Goal: Information Seeking & Learning: Check status

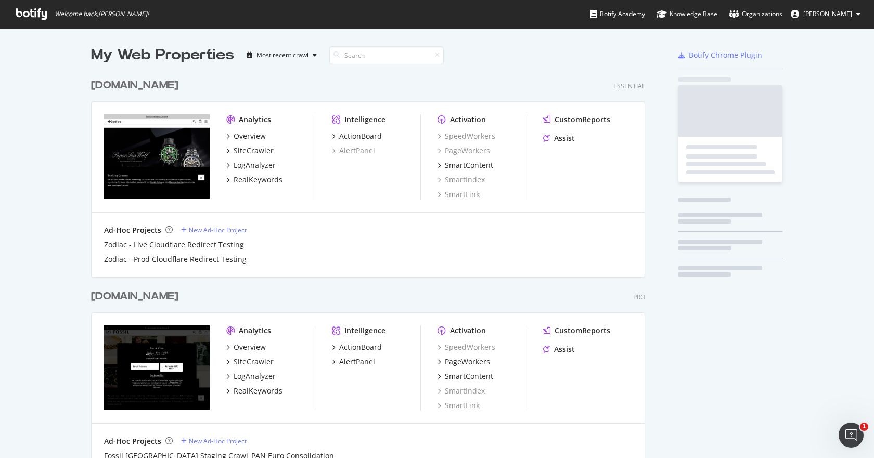
scroll to position [450, 858]
click at [118, 301] on div "[DOMAIN_NAME]" at bounding box center [134, 296] width 87 height 15
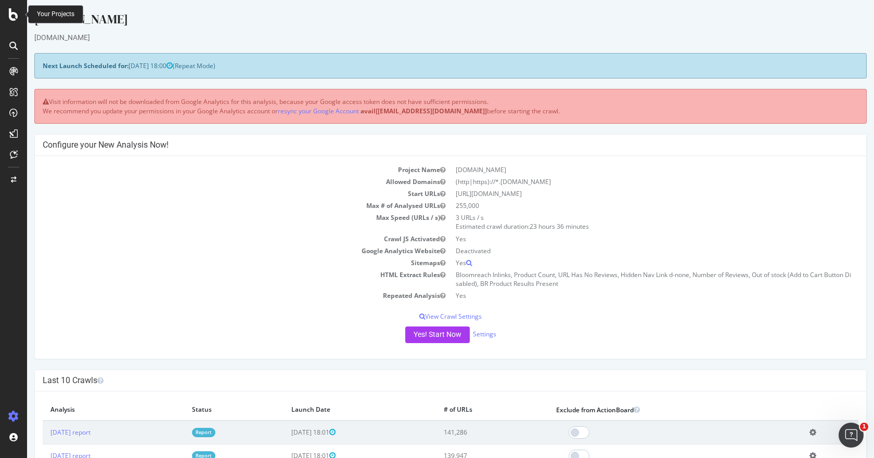
click at [22, 16] on div at bounding box center [13, 14] width 25 height 12
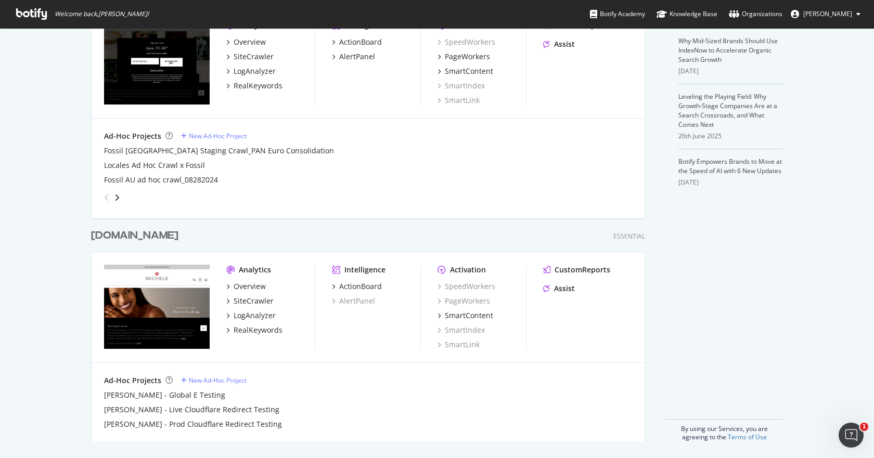
scroll to position [97, 0]
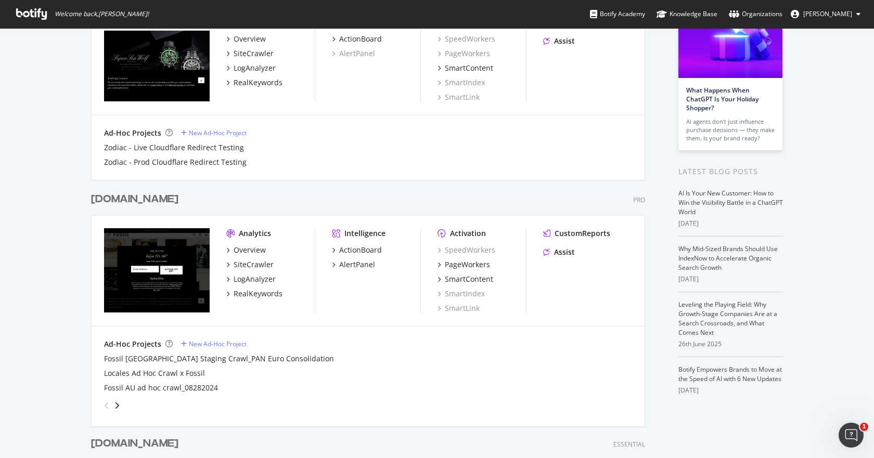
click at [133, 202] on div "[DOMAIN_NAME]" at bounding box center [134, 199] width 87 height 15
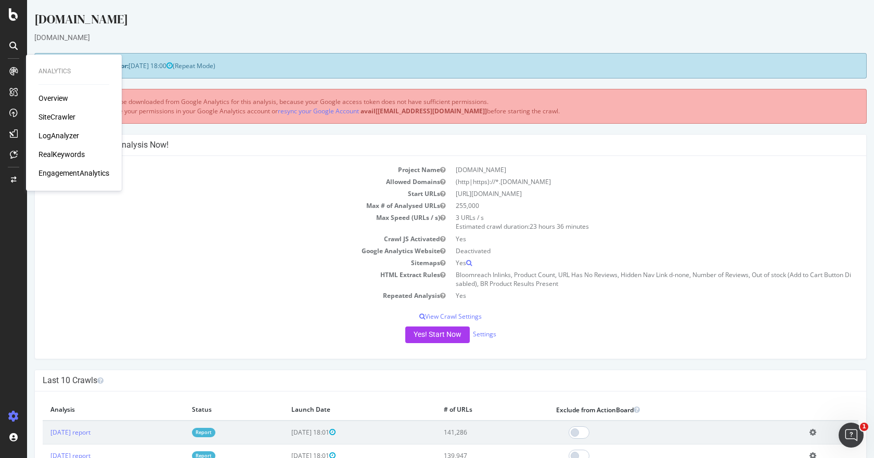
click at [55, 115] on div "SiteCrawler" at bounding box center [56, 117] width 37 height 10
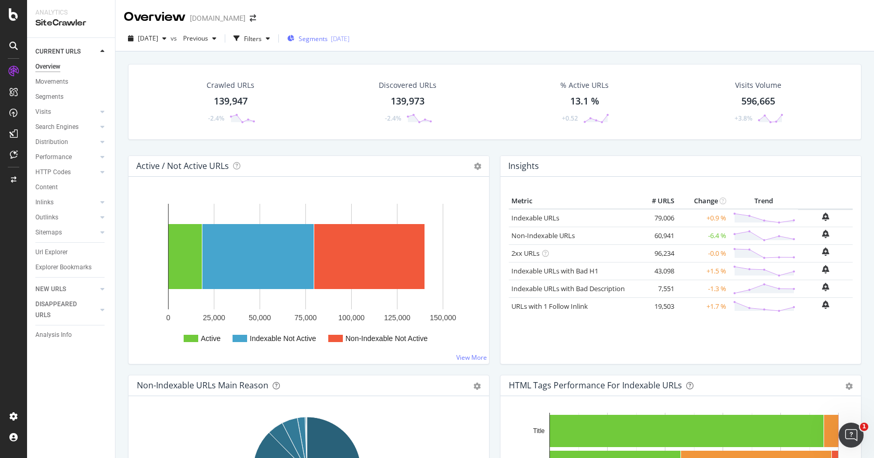
click at [328, 37] on span "Segments" at bounding box center [312, 38] width 29 height 9
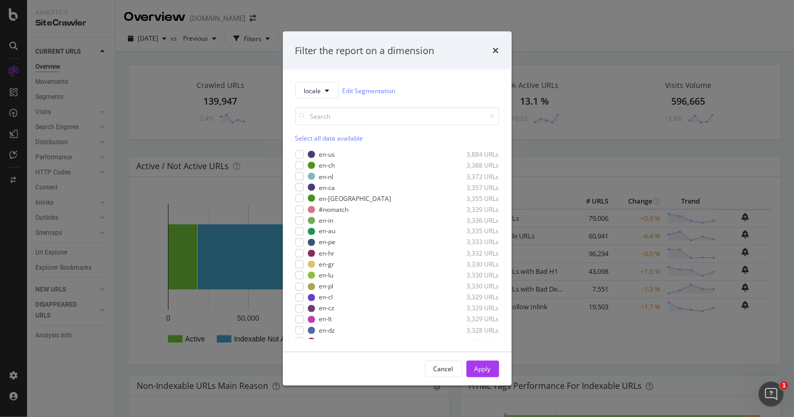
drag, startPoint x: 787, startPoint y: 4, endPoint x: 449, endPoint y: 79, distance: 345.8
click at [449, 79] on div "locale Edit Segmentation Select all data available en-us 3,884 URLs en-ch 3,388…" at bounding box center [397, 211] width 229 height 282
click at [298, 222] on div "modal" at bounding box center [299, 220] width 8 height 8
click at [296, 220] on div "modal" at bounding box center [299, 220] width 8 height 8
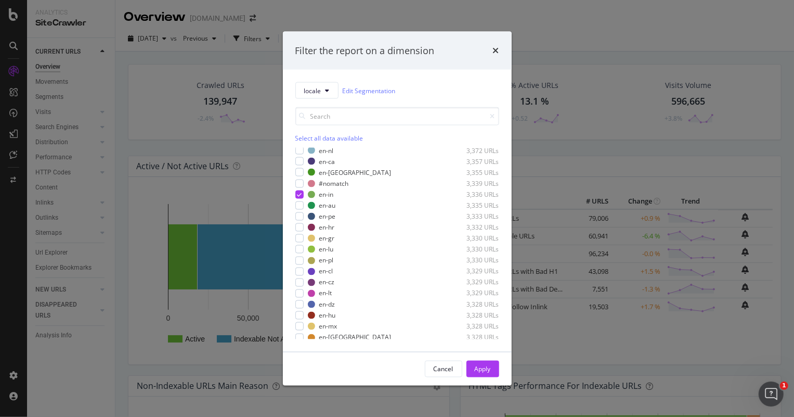
scroll to position [16, 0]
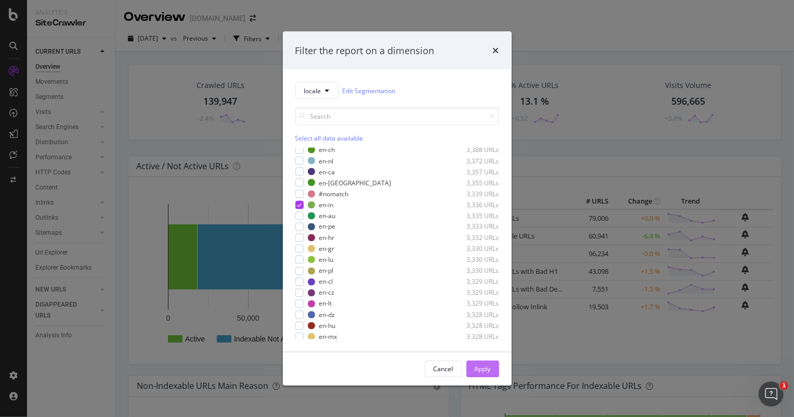
click at [489, 366] on div "Apply" at bounding box center [483, 368] width 16 height 9
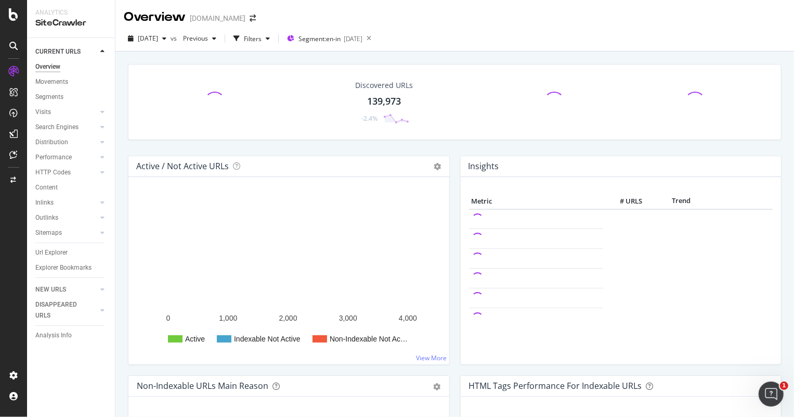
scroll to position [94, 0]
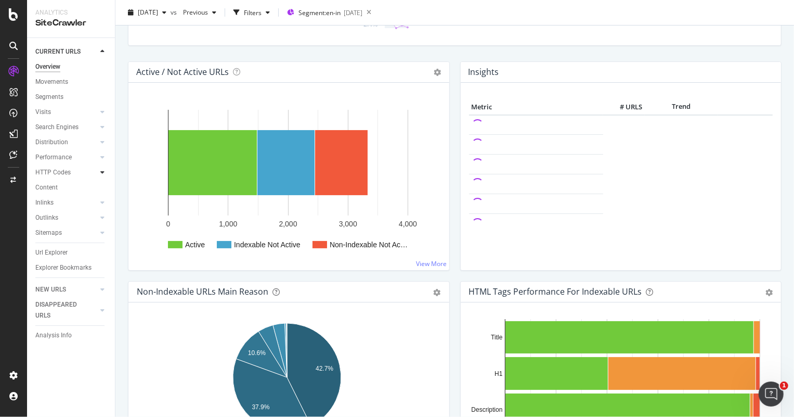
click at [105, 171] on div at bounding box center [102, 172] width 10 height 10
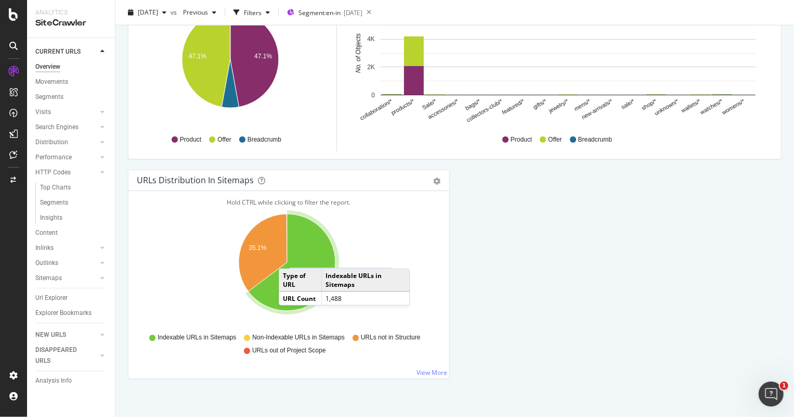
scroll to position [1087, 0]
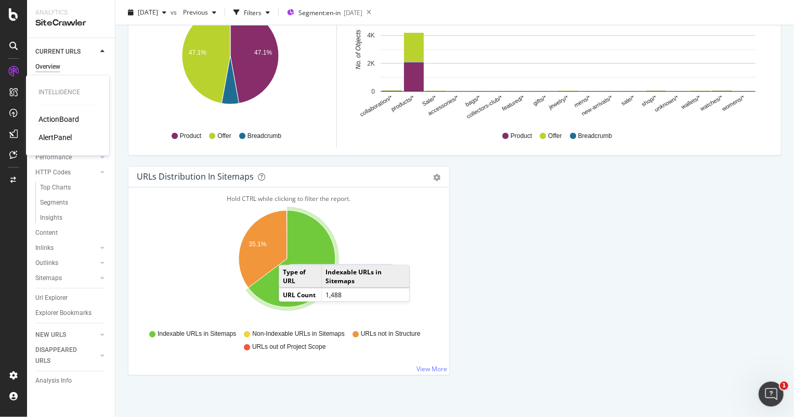
click at [66, 121] on div "ActionBoard" at bounding box center [58, 119] width 41 height 10
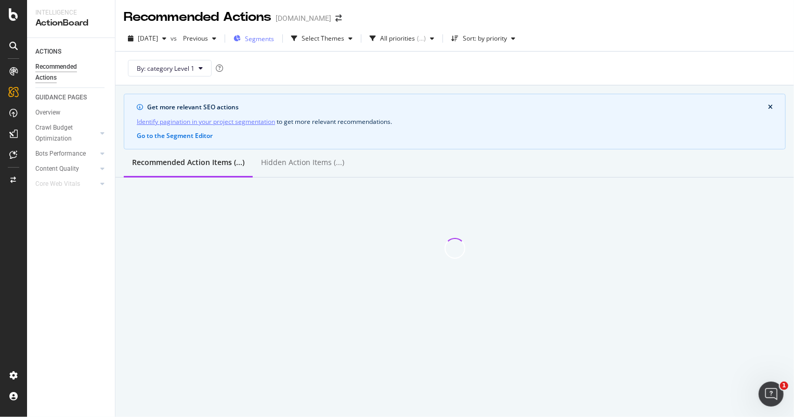
click at [274, 36] on span "Segments" at bounding box center [259, 38] width 29 height 9
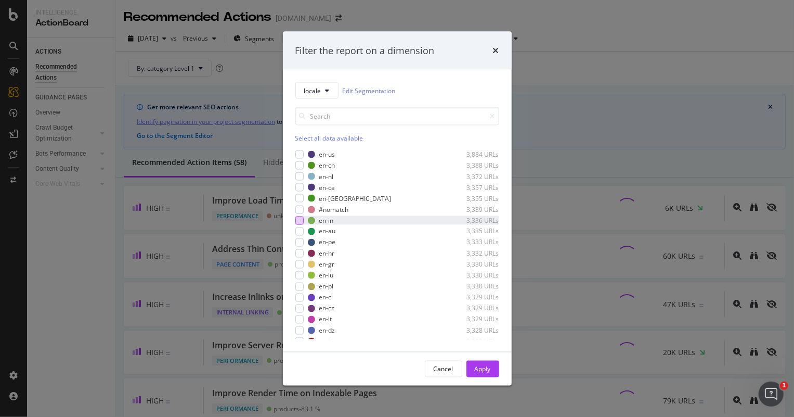
click at [300, 219] on div "modal" at bounding box center [299, 220] width 8 height 8
click at [482, 367] on div "Apply" at bounding box center [483, 368] width 16 height 9
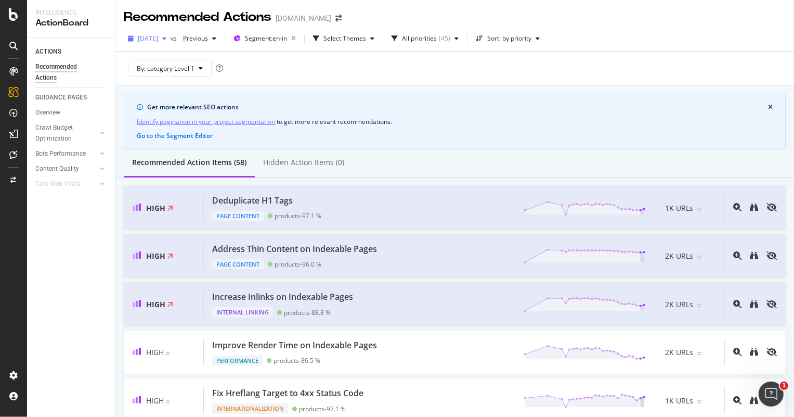
click at [158, 35] on span "[DATE]" at bounding box center [148, 38] width 20 height 9
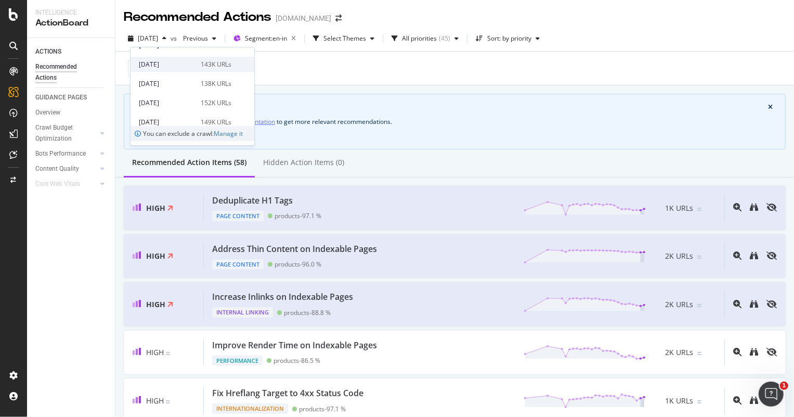
scroll to position [47, 0]
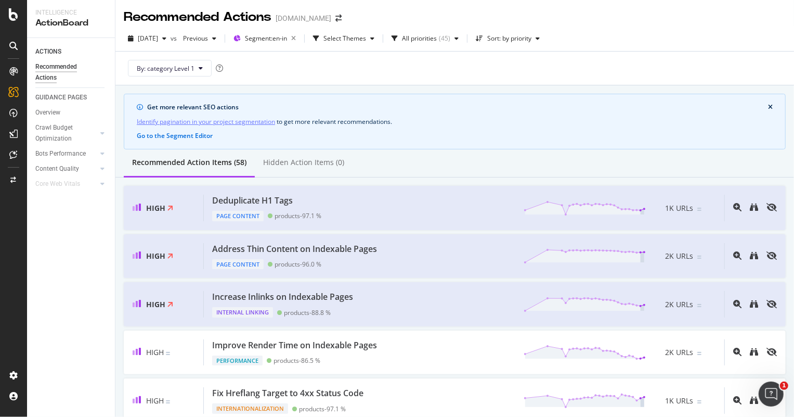
click at [93, 205] on div "ACTIONS Recommended Actions GUIDANCE PAGES Overview Crawl Budget Optimization L…" at bounding box center [71, 227] width 88 height 379
click at [54, 156] on div "CustomReports" at bounding box center [63, 160] width 51 height 10
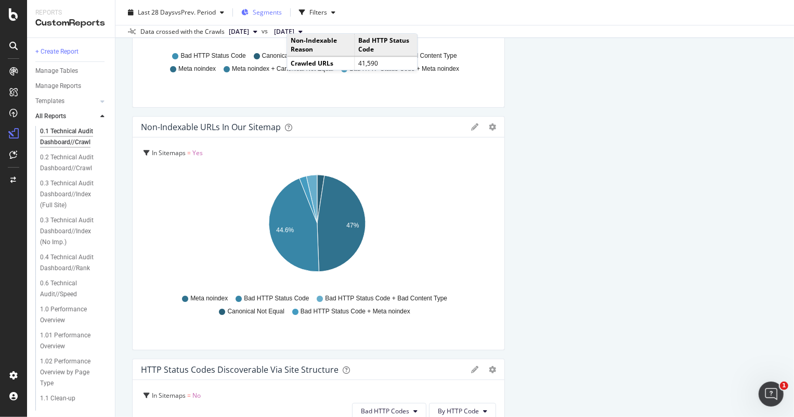
scroll to position [94, 0]
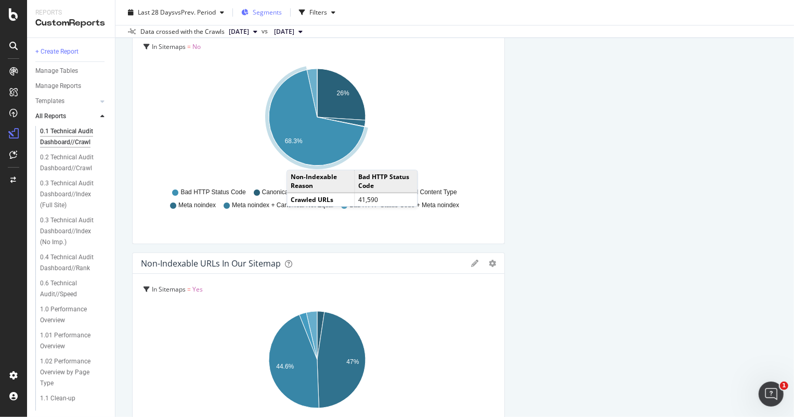
click at [270, 14] on span "Segments" at bounding box center [267, 12] width 29 height 9
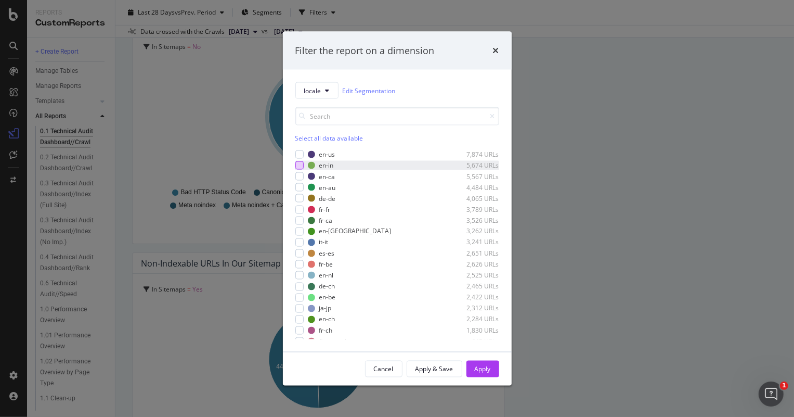
click at [302, 161] on div "modal" at bounding box center [299, 165] width 8 height 8
click at [487, 363] on div "Apply" at bounding box center [483, 369] width 16 height 16
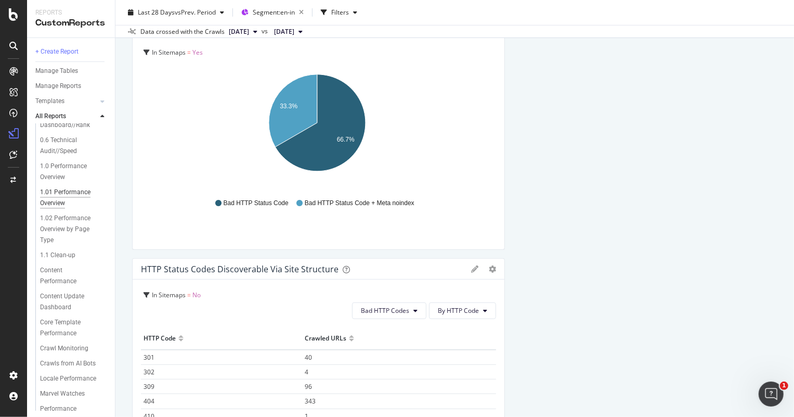
scroll to position [189, 0]
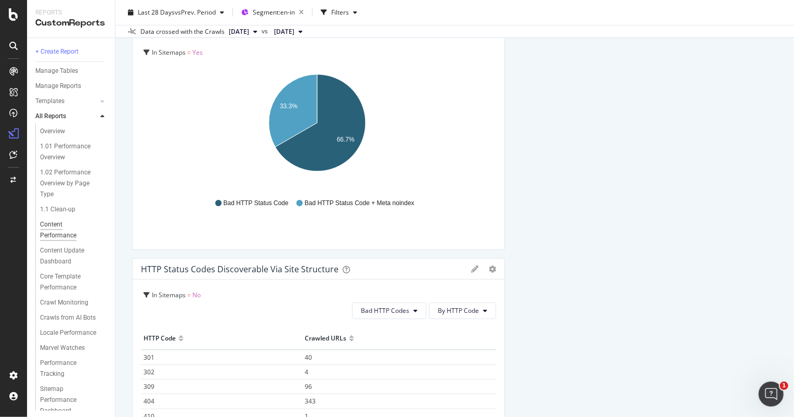
click at [60, 234] on div "Content Performance" at bounding box center [69, 230] width 58 height 22
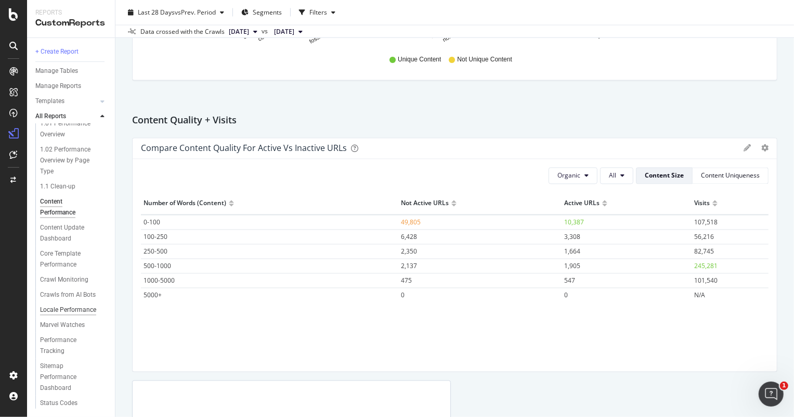
scroll to position [233, 0]
click at [64, 386] on div "Sitemap Performance Dashboard" at bounding box center [70, 376] width 61 height 33
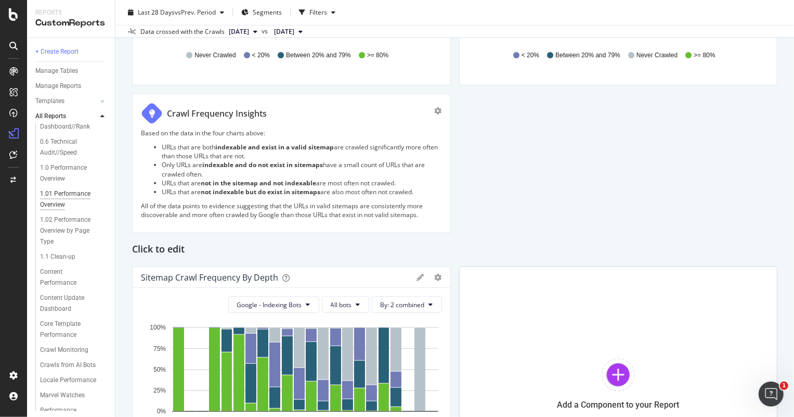
scroll to position [233, 0]
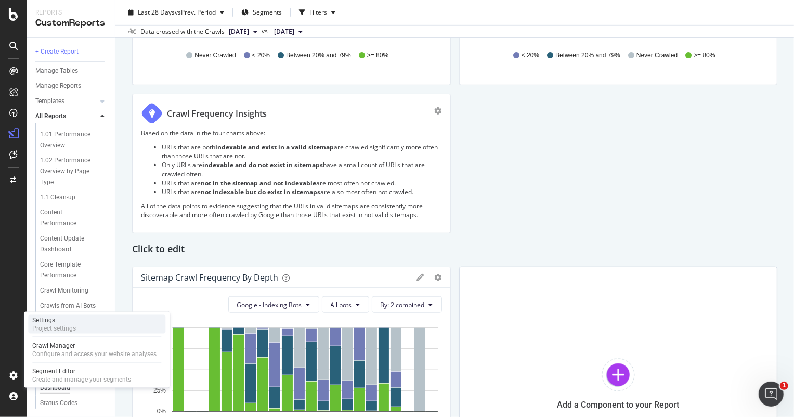
click at [59, 328] on div "Project settings" at bounding box center [54, 328] width 44 height 8
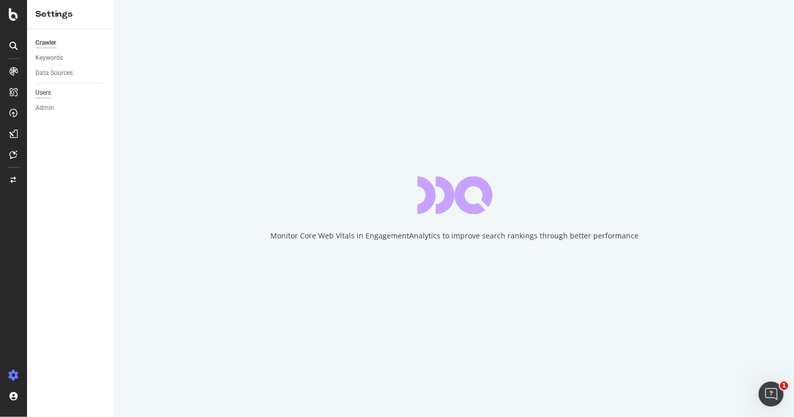
click at [47, 92] on div "Users" at bounding box center [43, 92] width 16 height 11
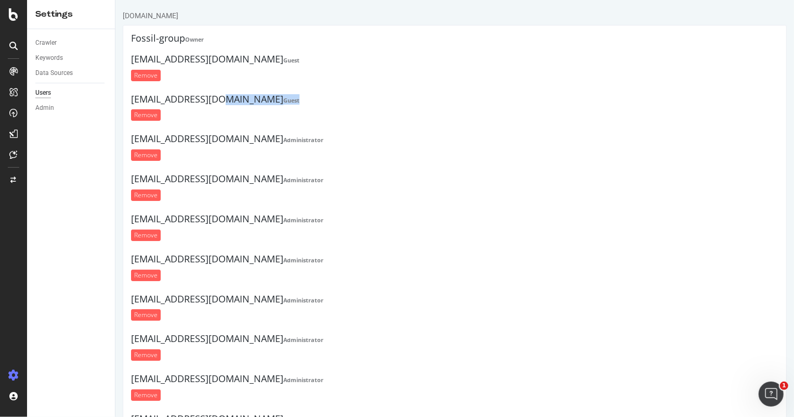
drag, startPoint x: 133, startPoint y: 99, endPoint x: 233, endPoint y: 98, distance: 100.4
click at [233, 98] on h4 "sa@fossil.com Guest" at bounding box center [454, 99] width 647 height 10
click at [224, 102] on h4 "sa@fossil.com Guest" at bounding box center [454, 99] width 647 height 10
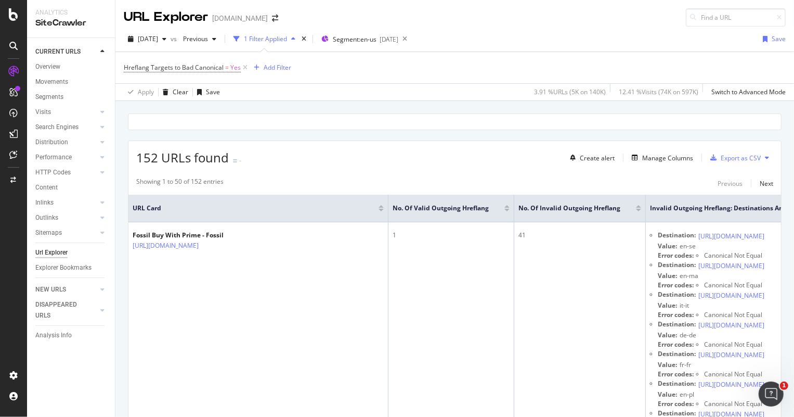
scroll to position [11, 0]
